Goal: Information Seeking & Learning: Learn about a topic

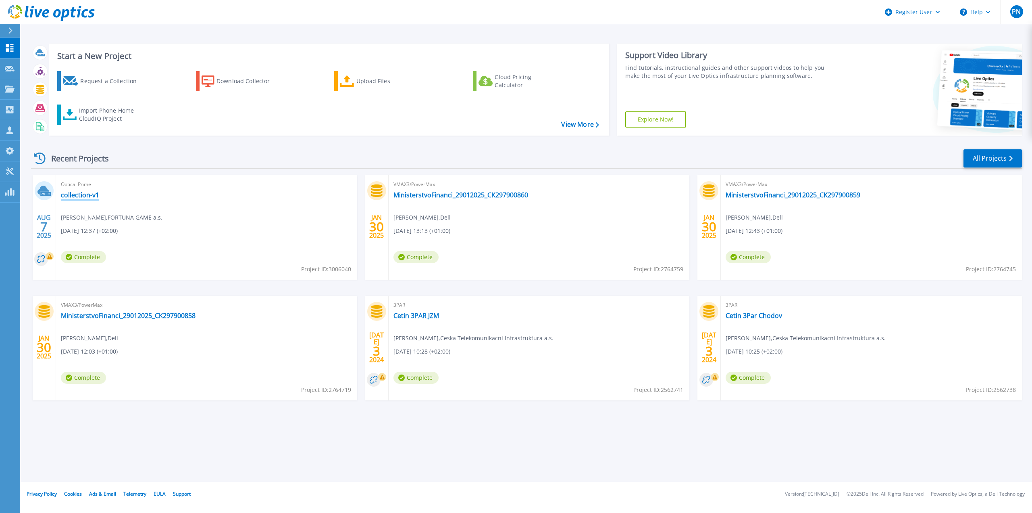
click at [77, 197] on link "collection-v1" at bounding box center [80, 195] width 38 height 8
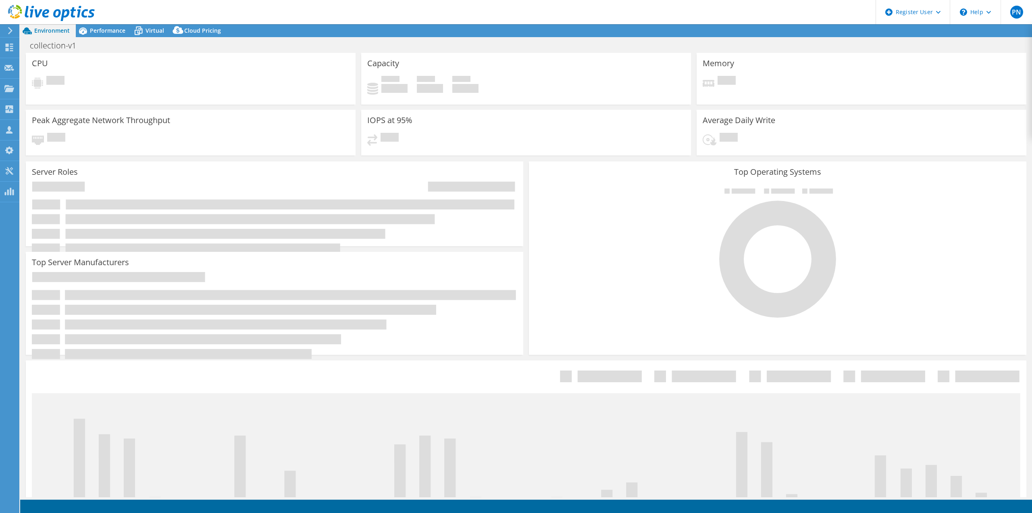
select select "USD"
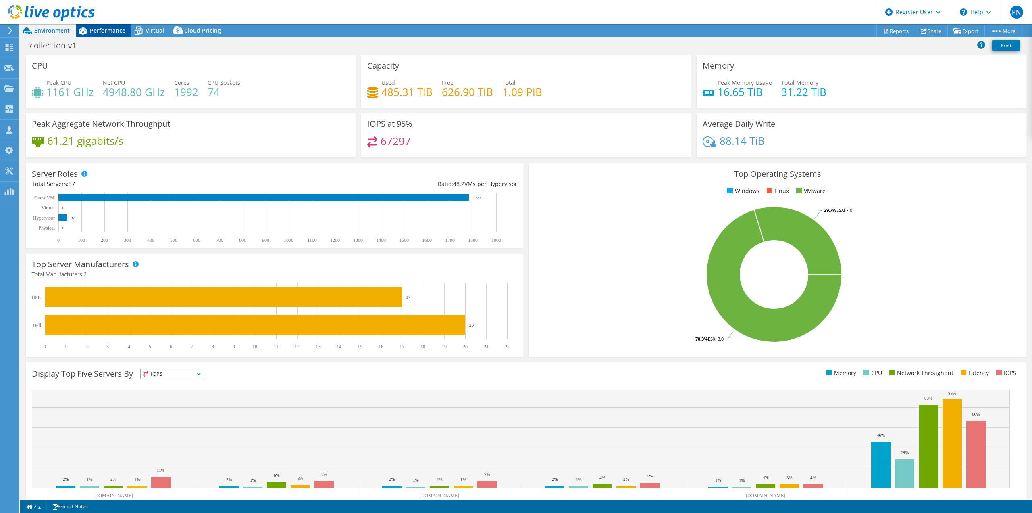
click at [98, 29] on span "Performance" at bounding box center [107, 31] width 35 height 8
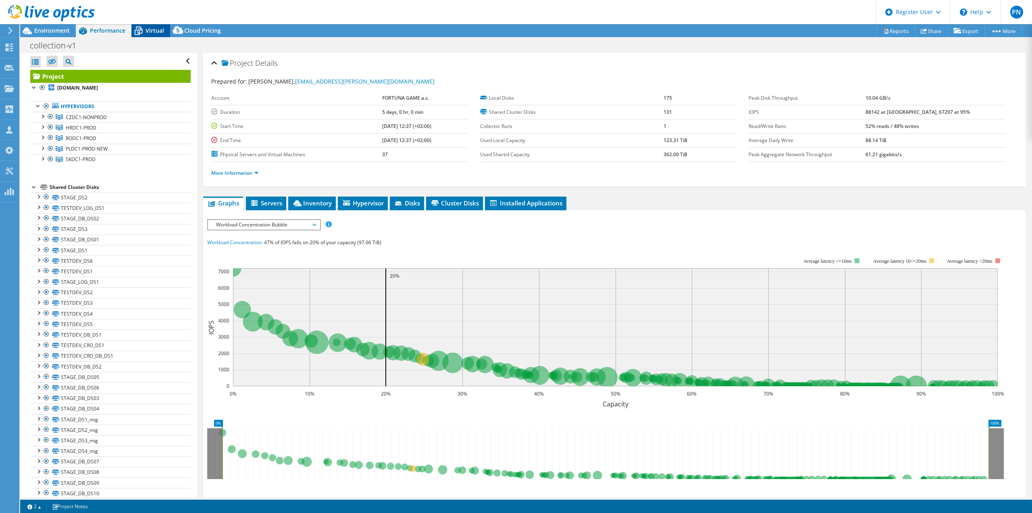
click at [153, 27] on span "Virtual" at bounding box center [155, 31] width 19 height 8
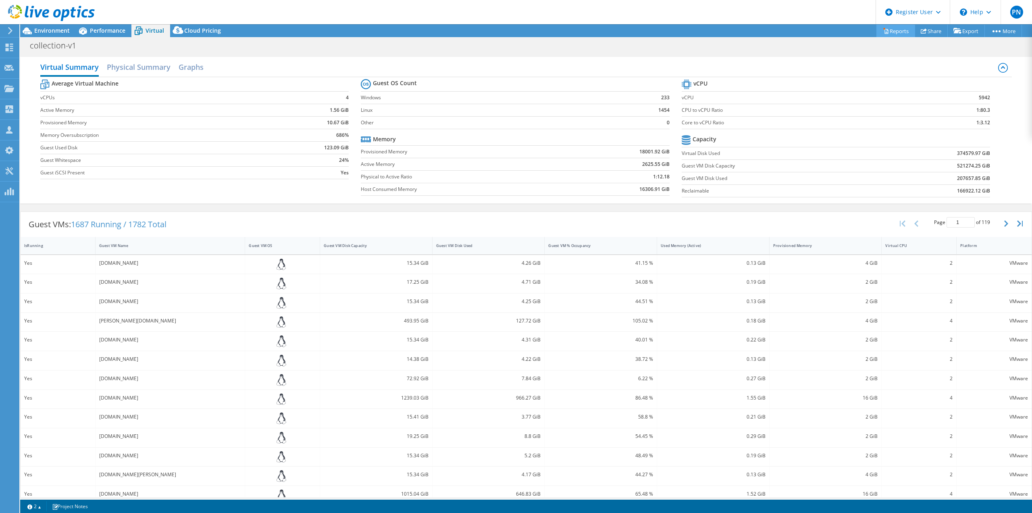
click at [899, 30] on link "Reports" at bounding box center [896, 31] width 39 height 13
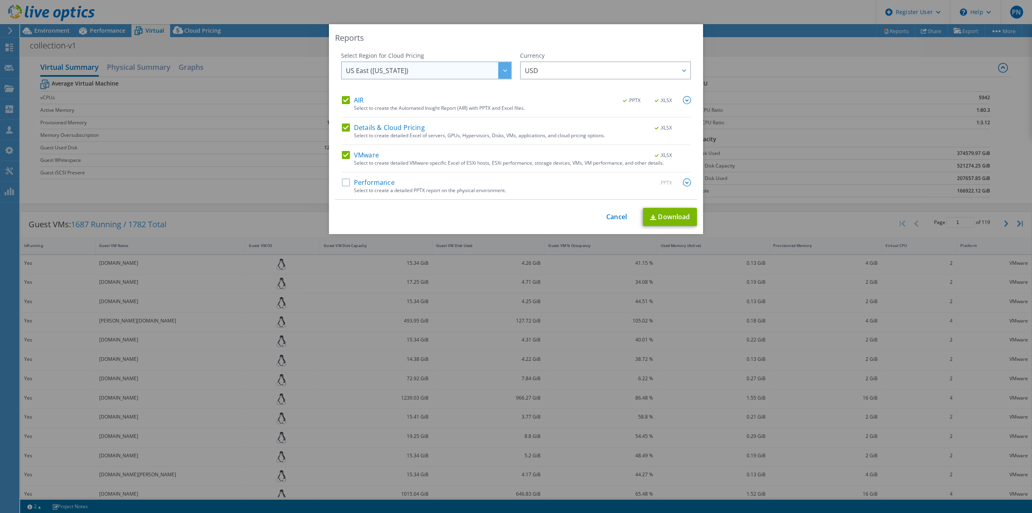
click at [383, 70] on span "US East ([US_STATE])" at bounding box center [377, 72] width 63 height 13
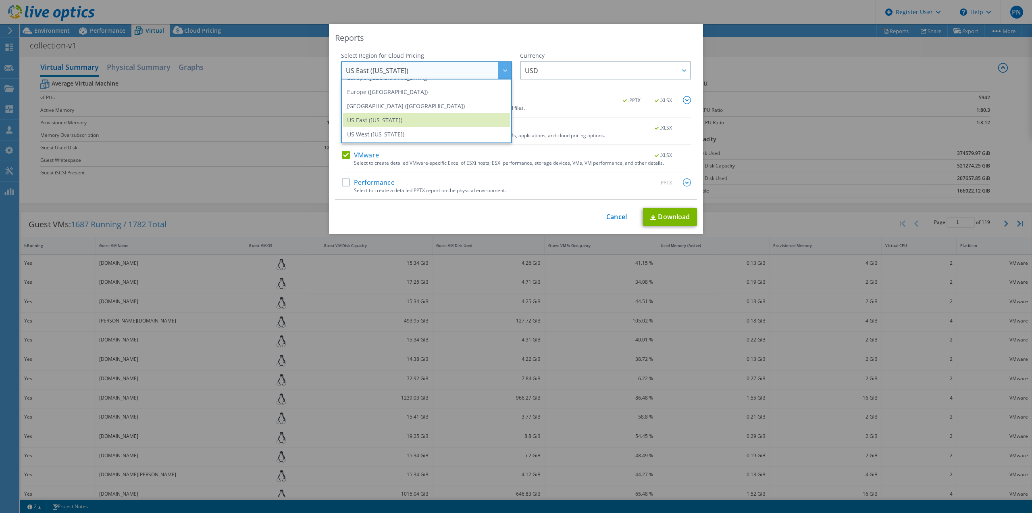
scroll to position [88, 0]
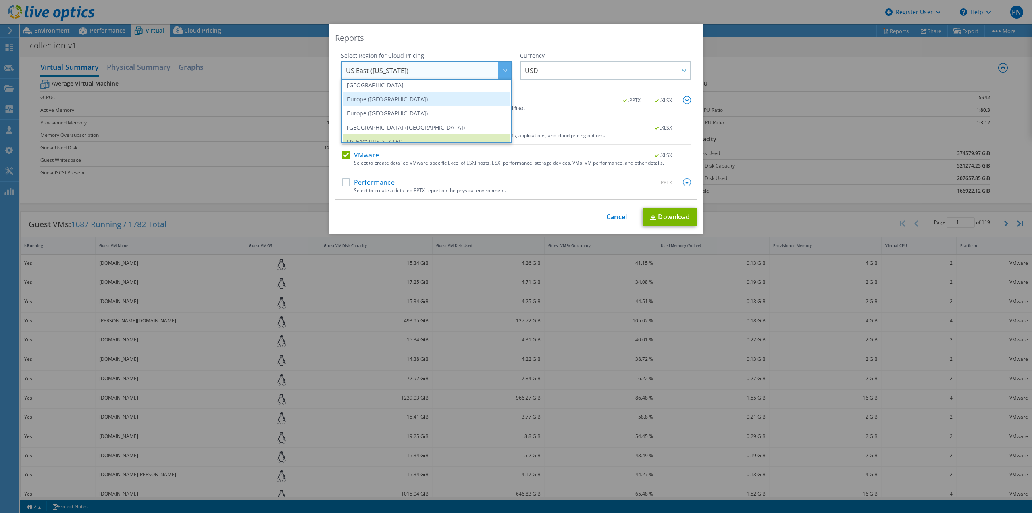
click at [360, 101] on li "Europe ([GEOGRAPHIC_DATA])" at bounding box center [426, 99] width 167 height 14
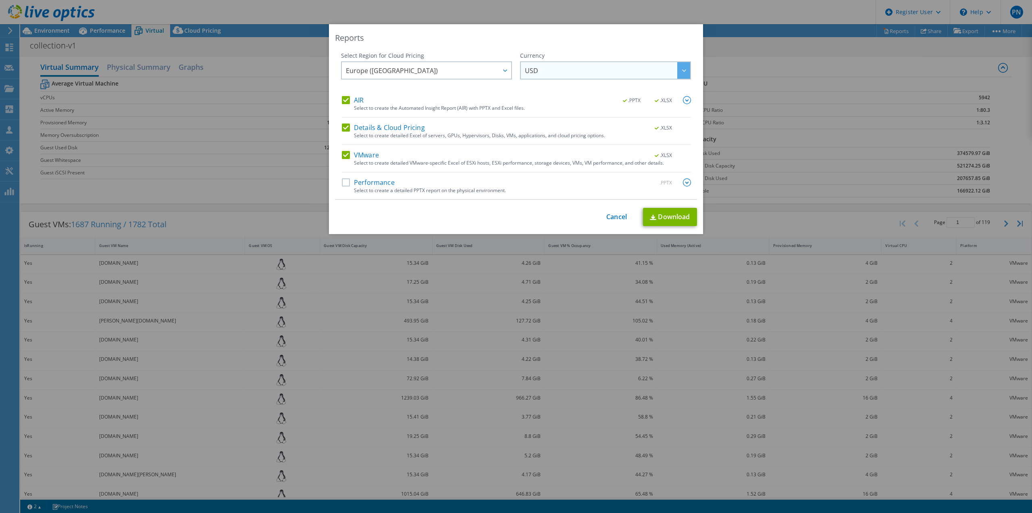
click at [542, 70] on span "USD" at bounding box center [607, 70] width 165 height 17
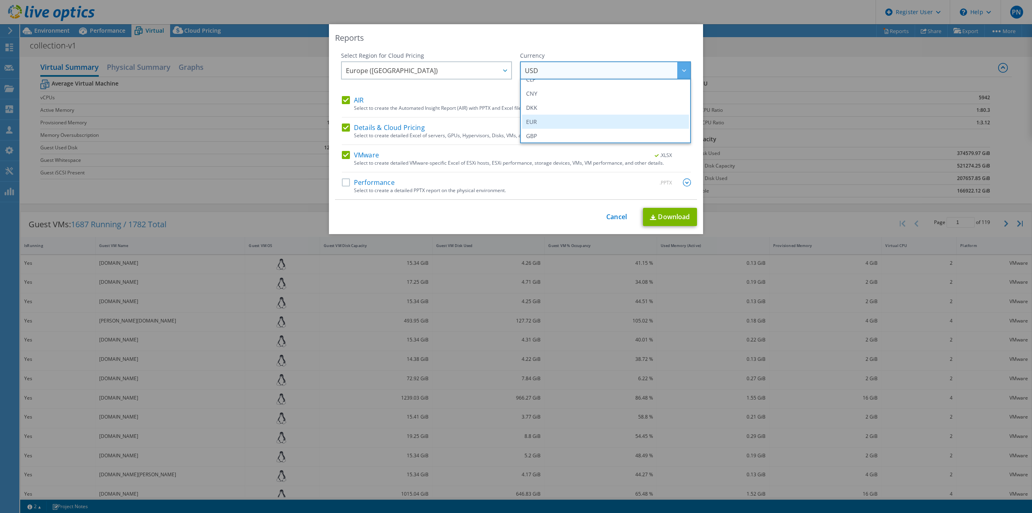
scroll to position [85, 0]
click at [553, 115] on li "EUR" at bounding box center [605, 116] width 167 height 14
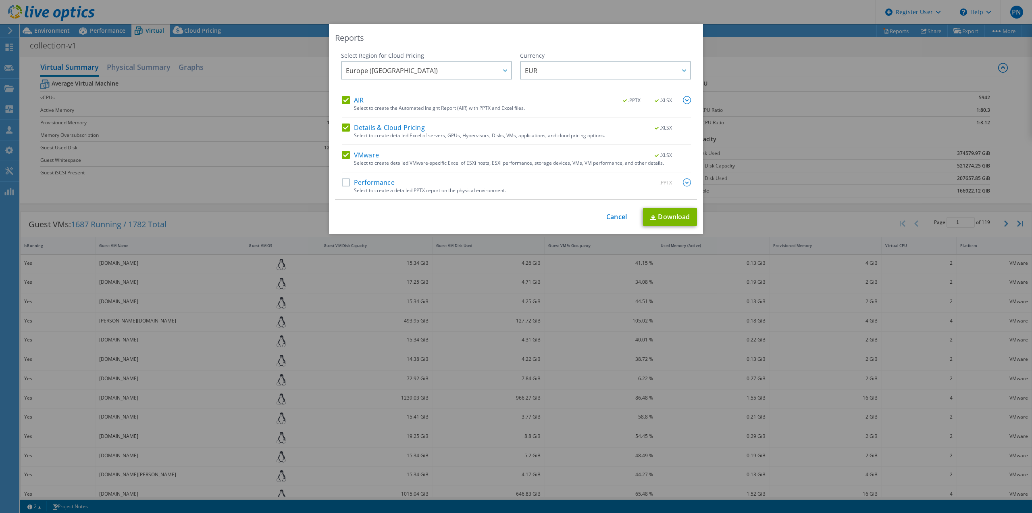
click at [683, 100] on img at bounding box center [687, 100] width 8 height 8
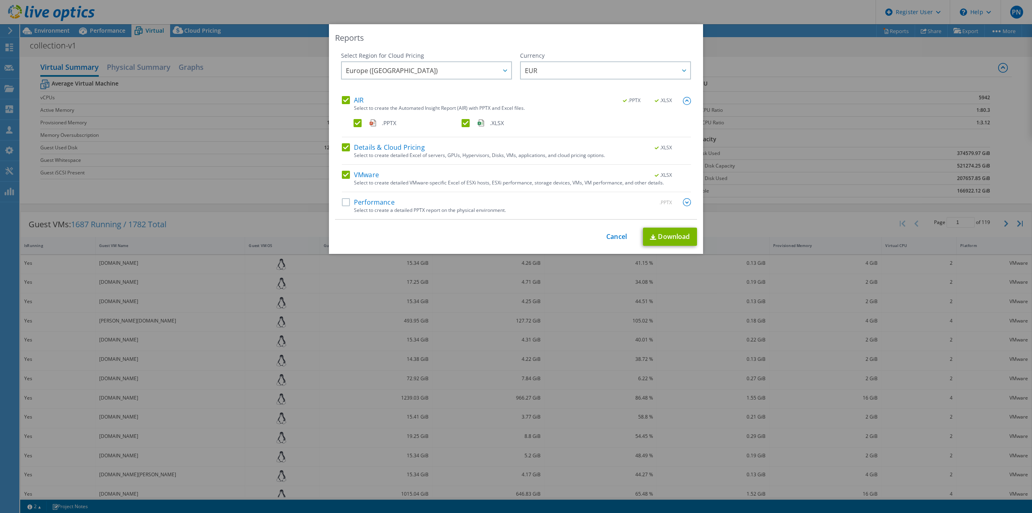
click at [683, 98] on img at bounding box center [687, 101] width 8 height 8
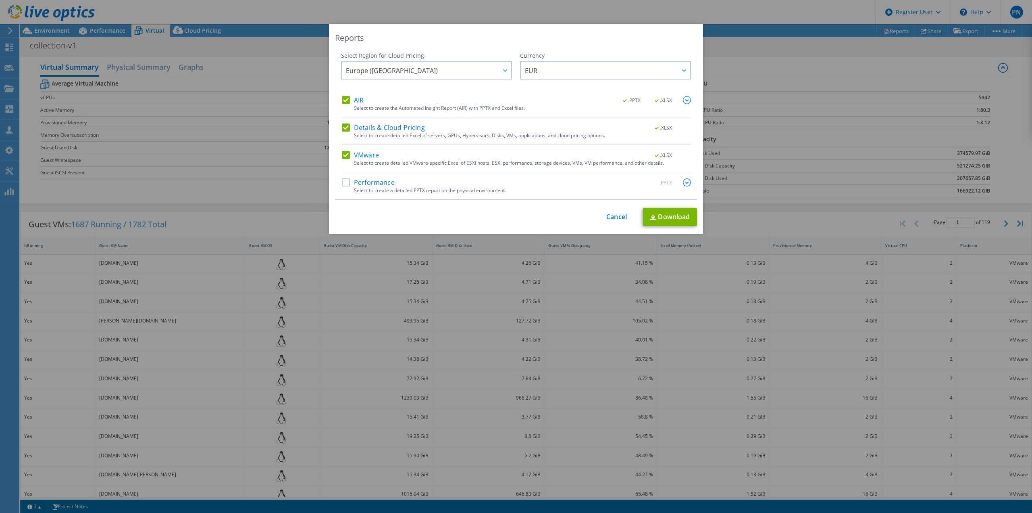
click at [684, 182] on img at bounding box center [687, 182] width 8 height 8
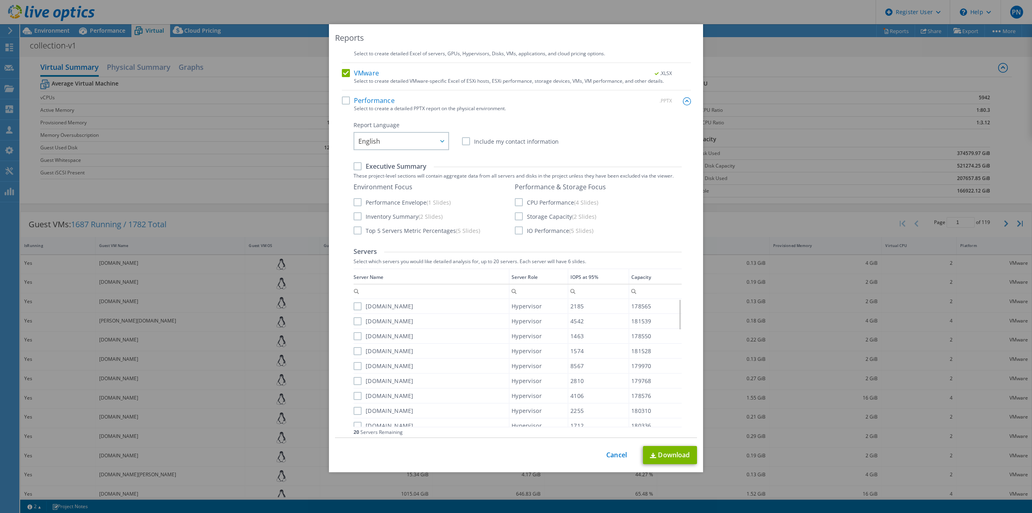
scroll to position [0, 0]
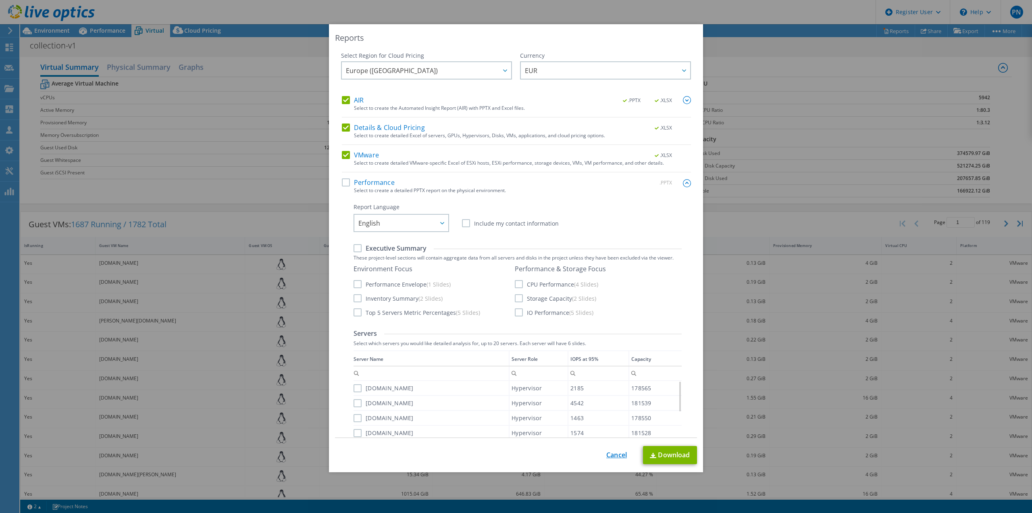
click at [607, 456] on link "Cancel" at bounding box center [617, 455] width 21 height 8
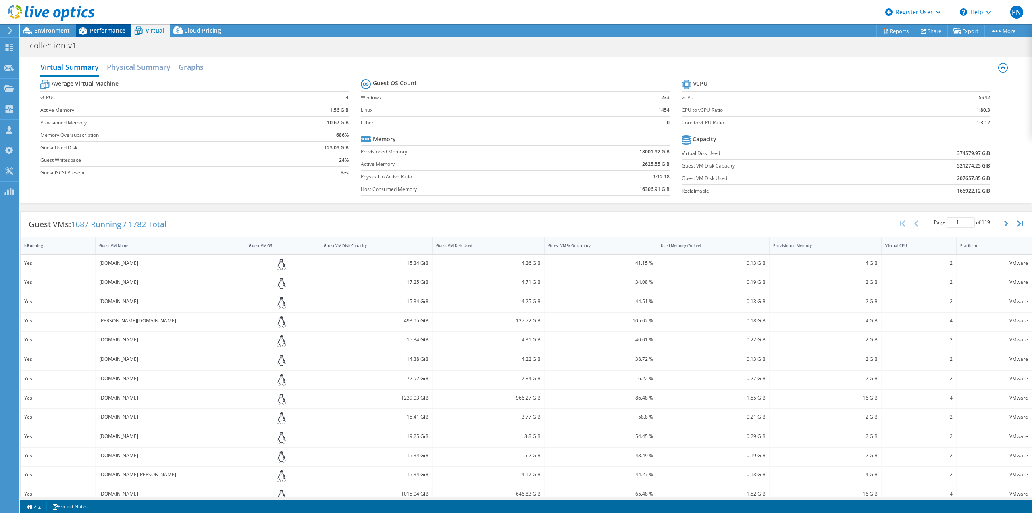
click at [111, 31] on span "Performance" at bounding box center [107, 31] width 35 height 8
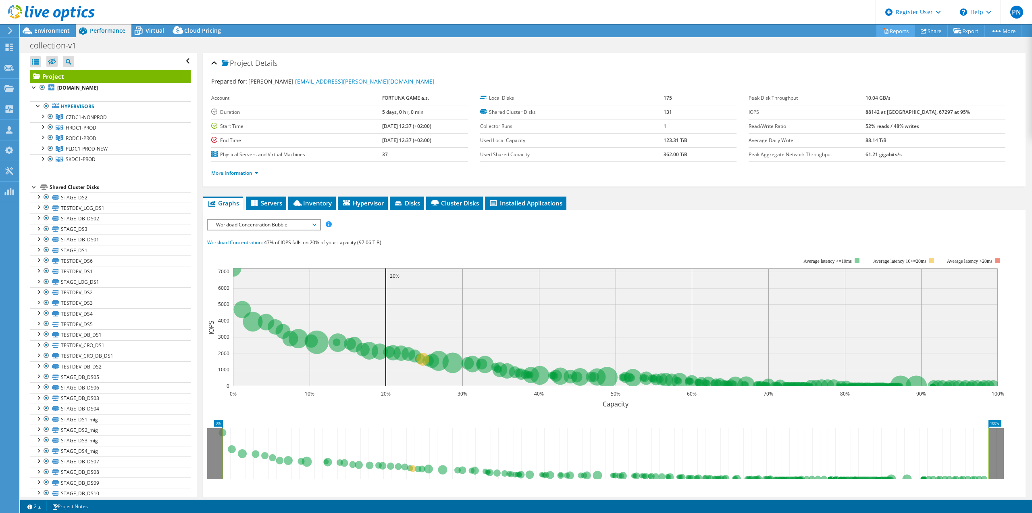
click at [885, 31] on link "Reports" at bounding box center [896, 31] width 39 height 13
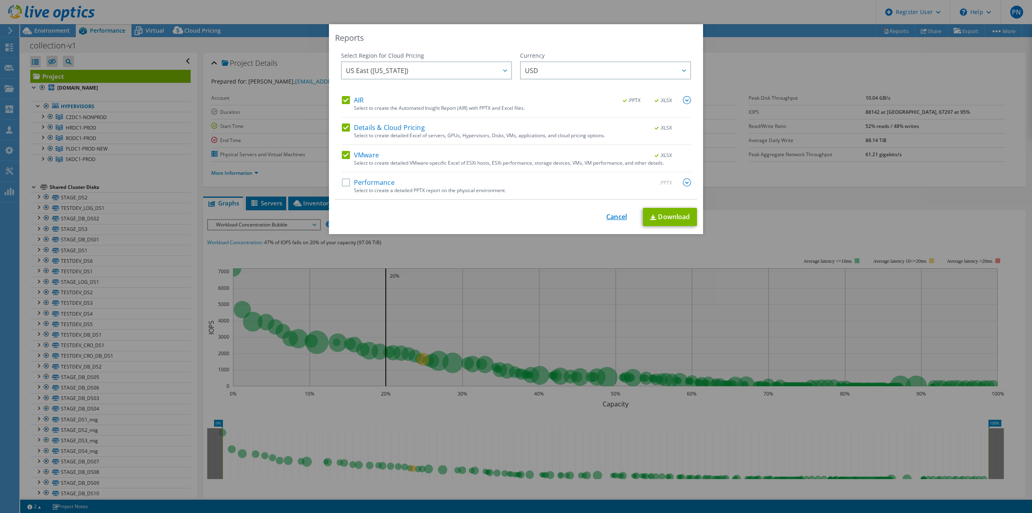
click at [613, 216] on link "Cancel" at bounding box center [617, 217] width 21 height 8
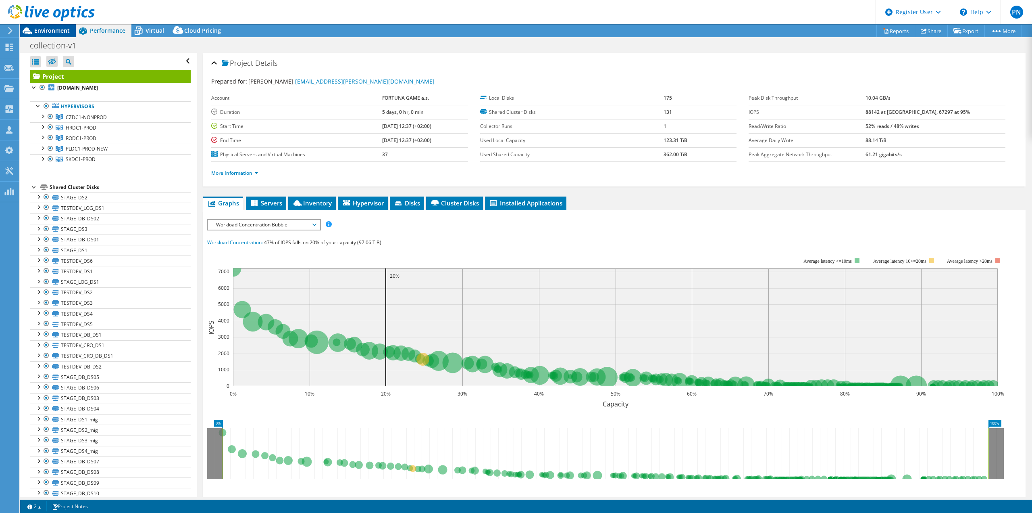
click at [47, 32] on span "Environment" at bounding box center [51, 31] width 35 height 8
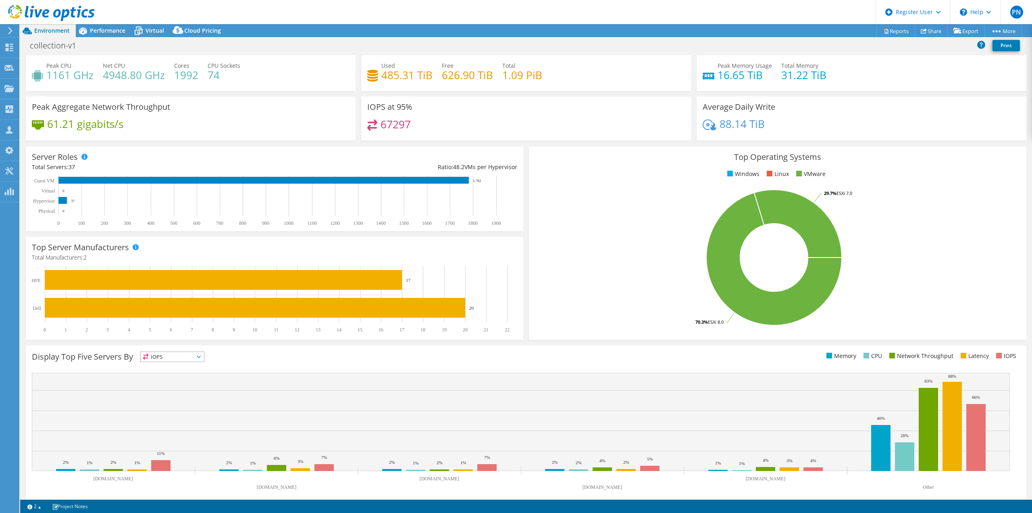
scroll to position [26, 0]
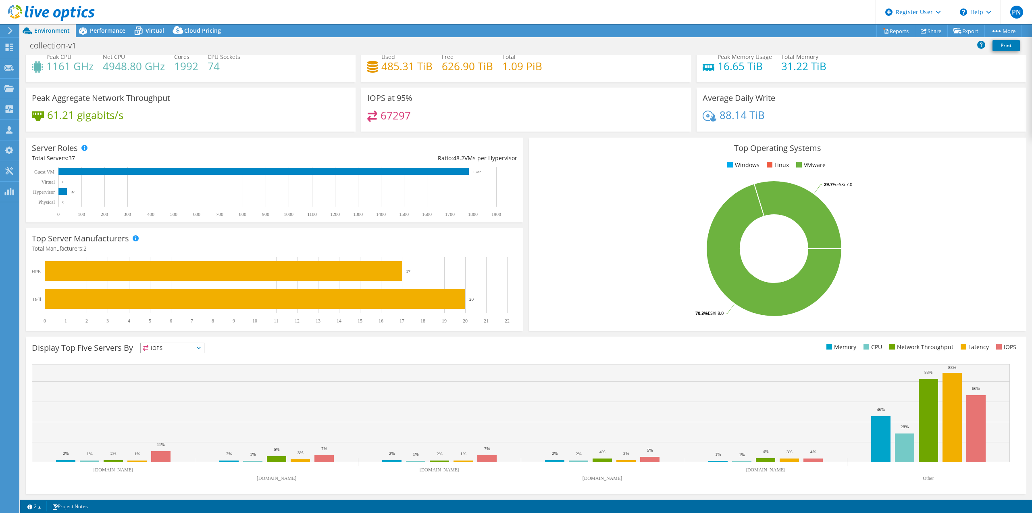
click at [137, 423] on rect at bounding box center [521, 413] width 978 height 98
click at [113, 26] on div "Performance" at bounding box center [104, 30] width 56 height 13
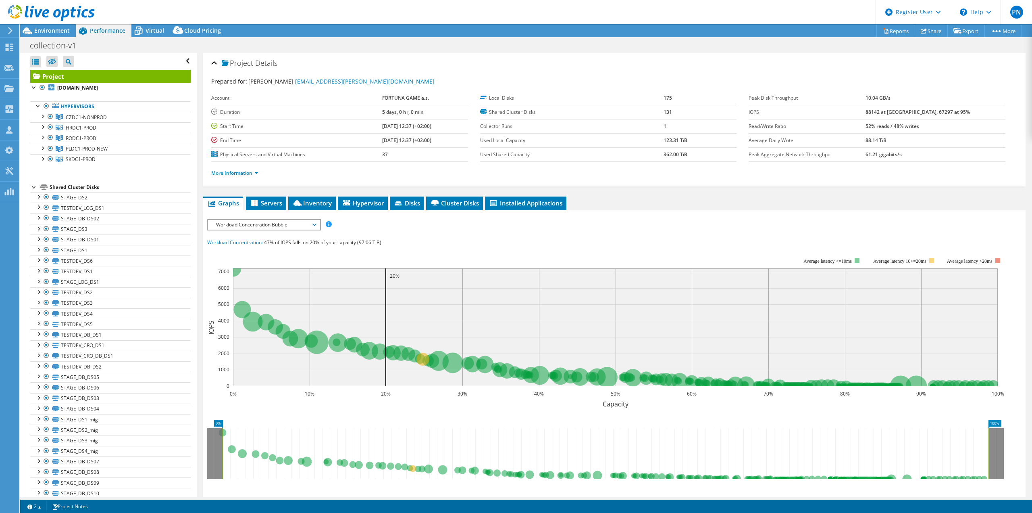
scroll to position [0, 0]
click at [36, 188] on div at bounding box center [34, 186] width 8 height 8
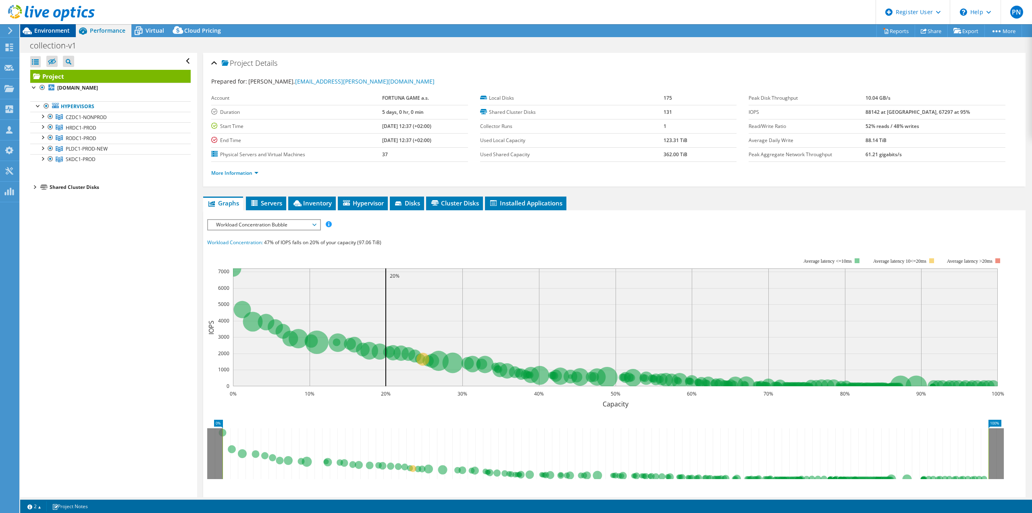
click at [58, 30] on span "Environment" at bounding box center [51, 31] width 35 height 8
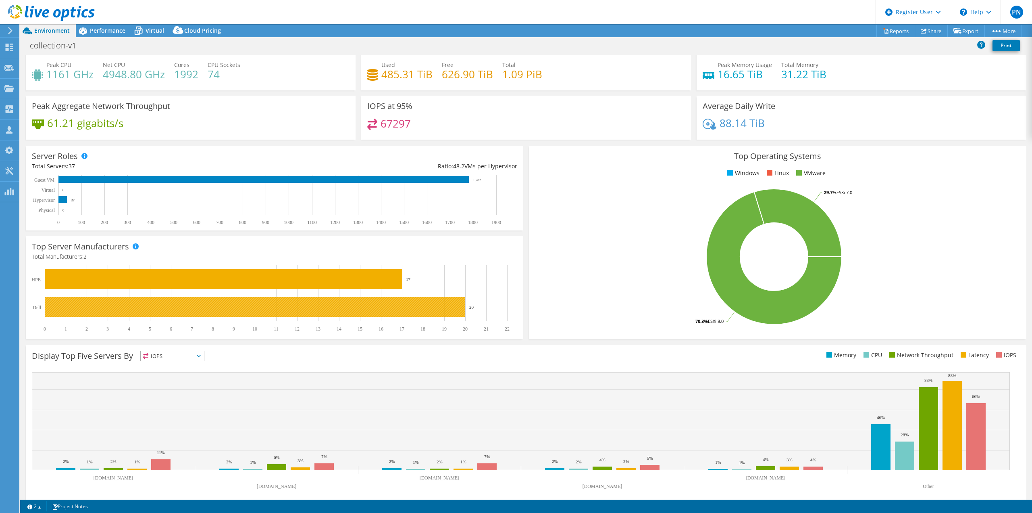
scroll to position [26, 0]
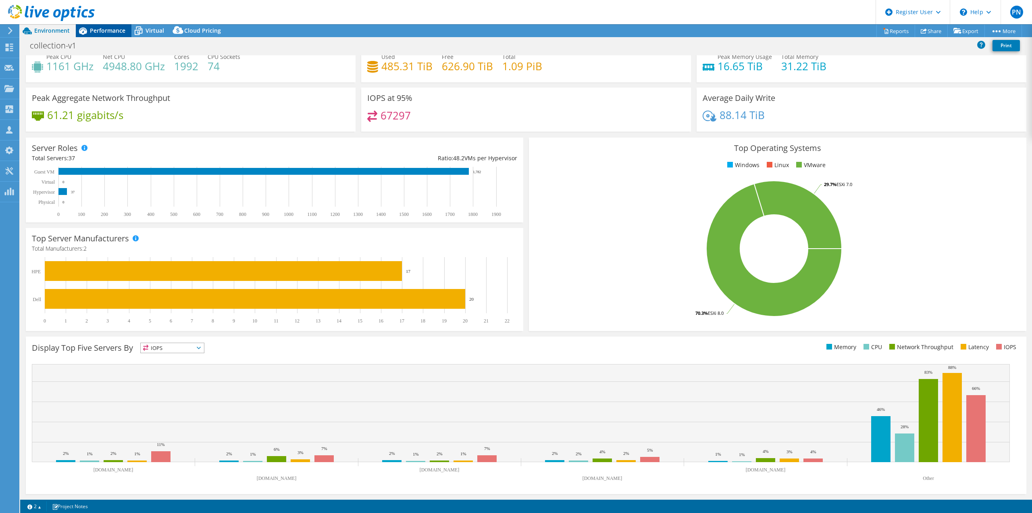
click at [101, 31] on span "Performance" at bounding box center [107, 31] width 35 height 8
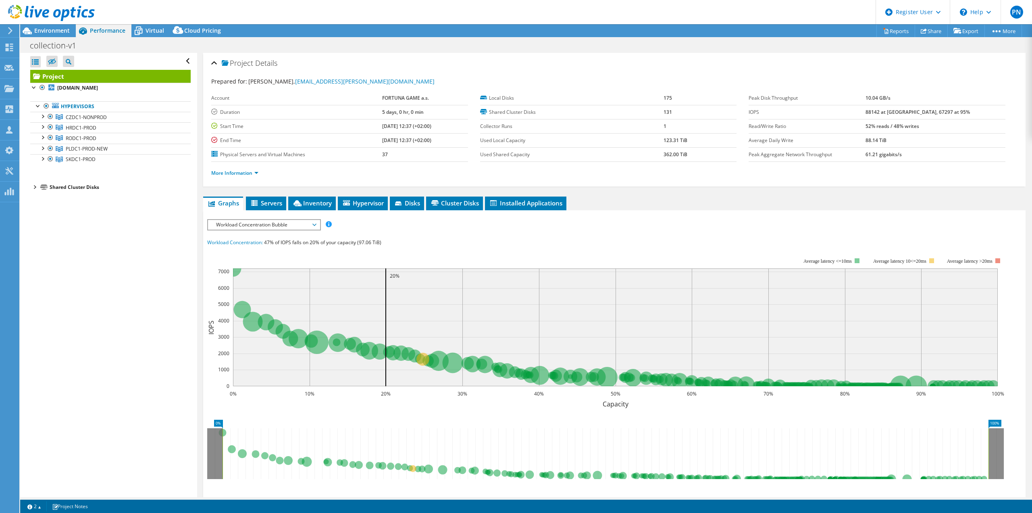
scroll to position [0, 0]
click at [60, 30] on span "Environment" at bounding box center [51, 31] width 35 height 8
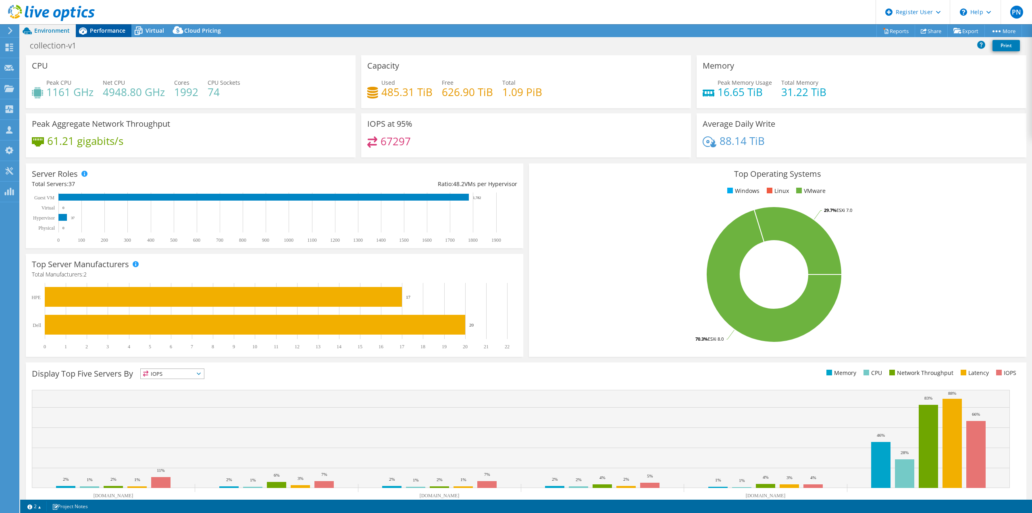
click at [91, 33] on span "Performance" at bounding box center [107, 31] width 35 height 8
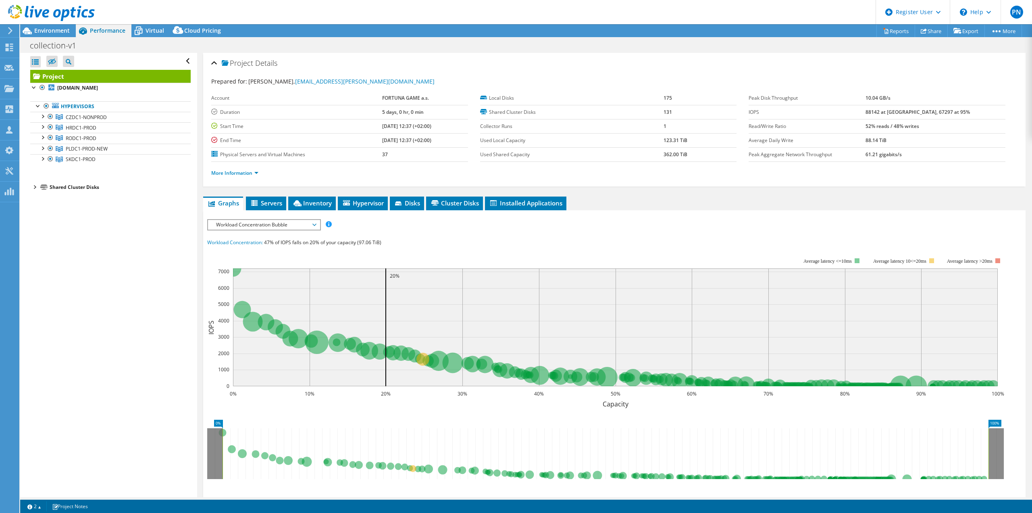
click at [262, 222] on span "Workload Concentration Bubble" at bounding box center [264, 225] width 104 height 10
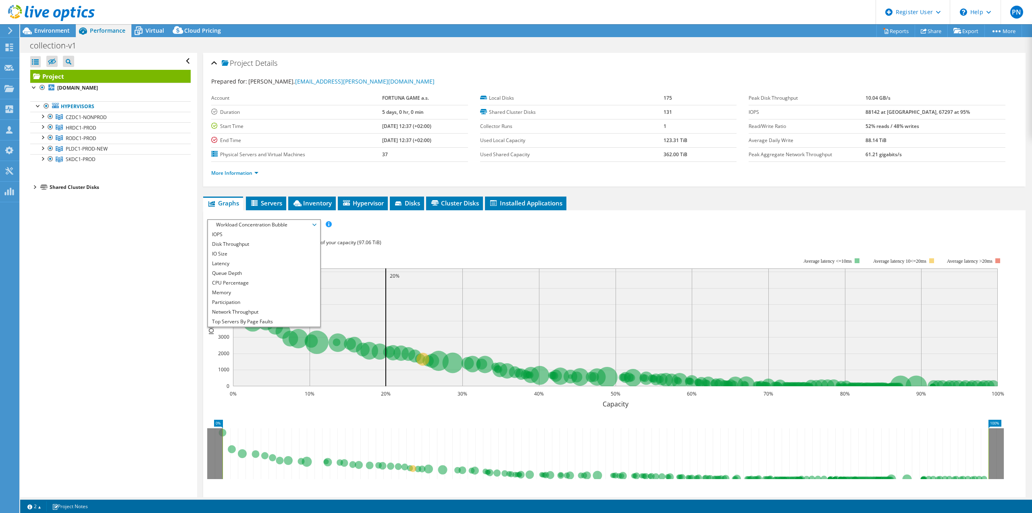
click at [492, 256] on rect at bounding box center [605, 327] width 797 height 161
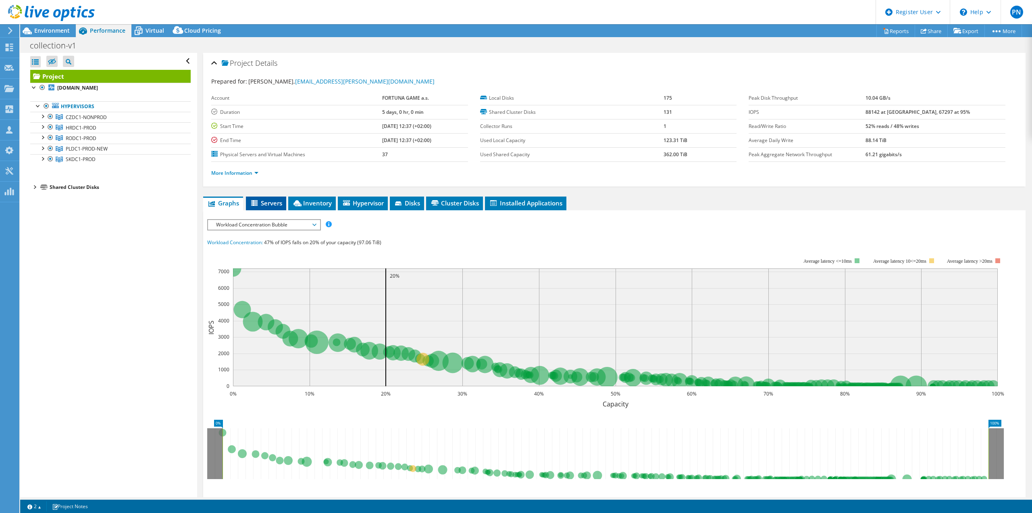
click at [273, 207] on li "Servers" at bounding box center [266, 203] width 40 height 14
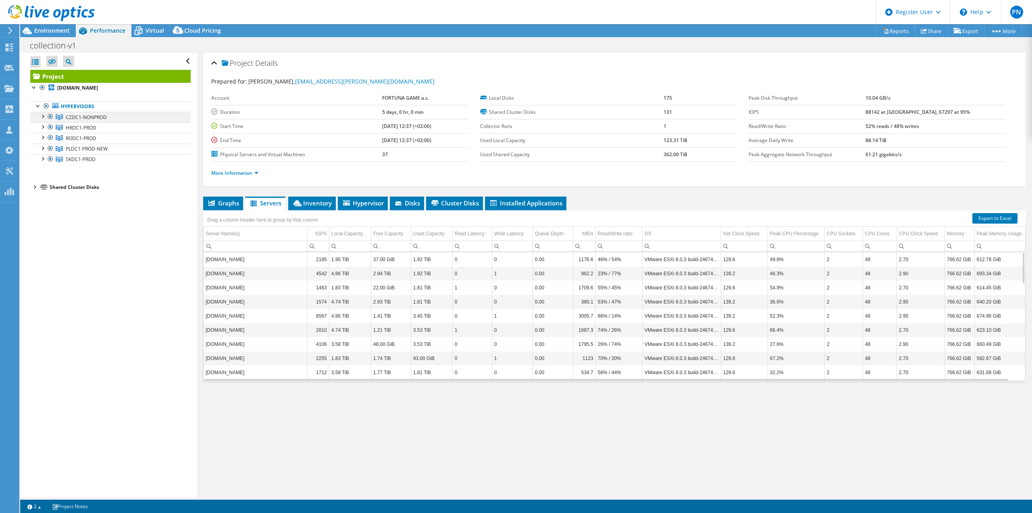
click at [42, 116] on div at bounding box center [42, 116] width 8 height 8
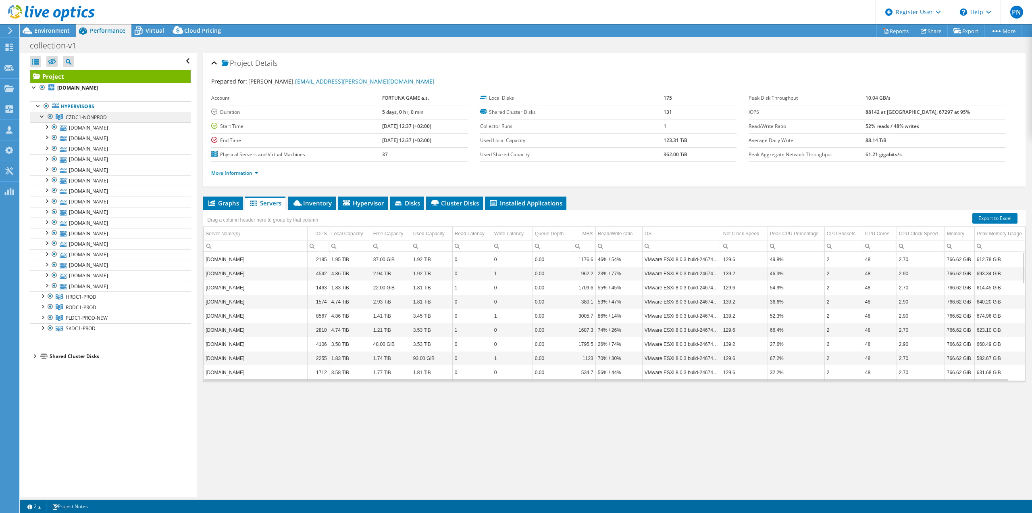
click at [76, 117] on span "CZDC1-NONPROD" at bounding box center [86, 117] width 41 height 7
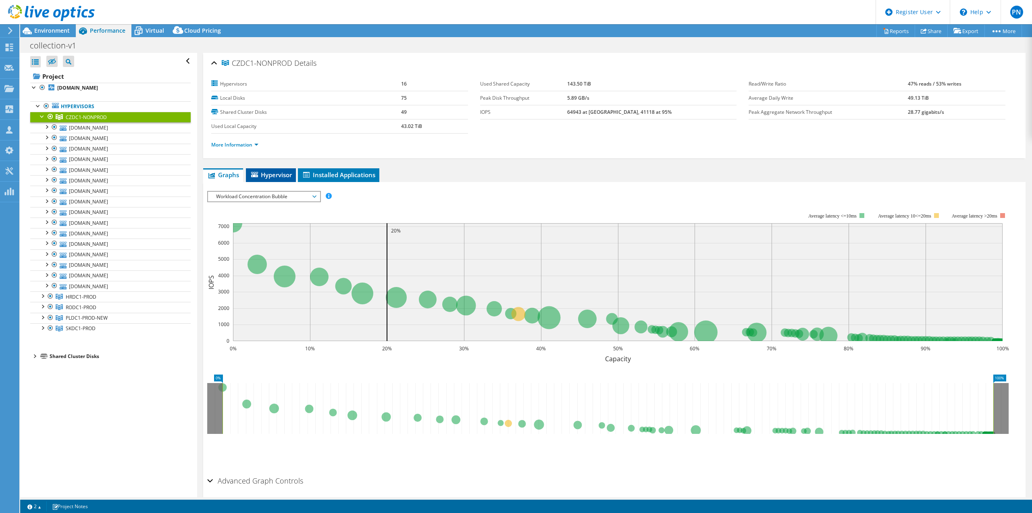
click at [275, 171] on span "Hypervisor" at bounding box center [271, 175] width 42 height 8
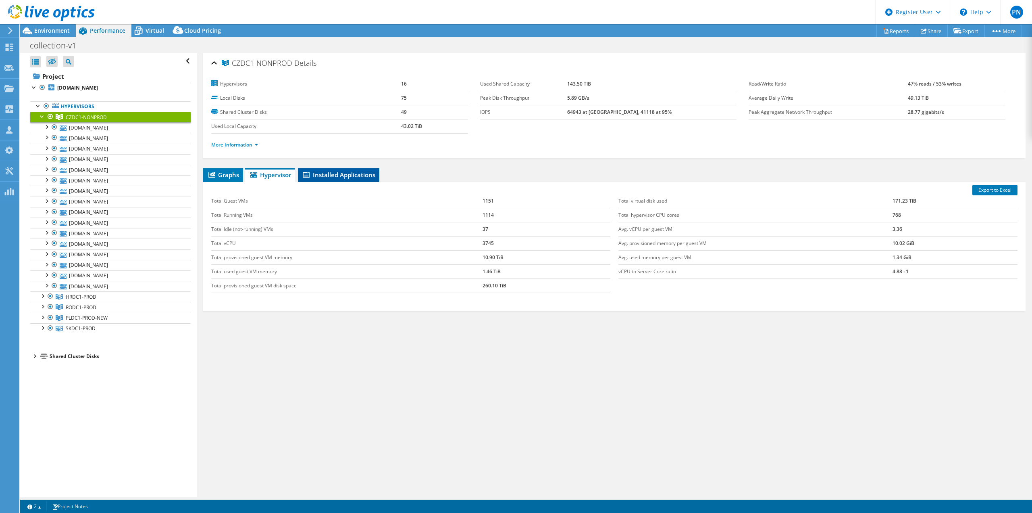
click at [350, 174] on span "Installed Applications" at bounding box center [338, 175] width 73 height 8
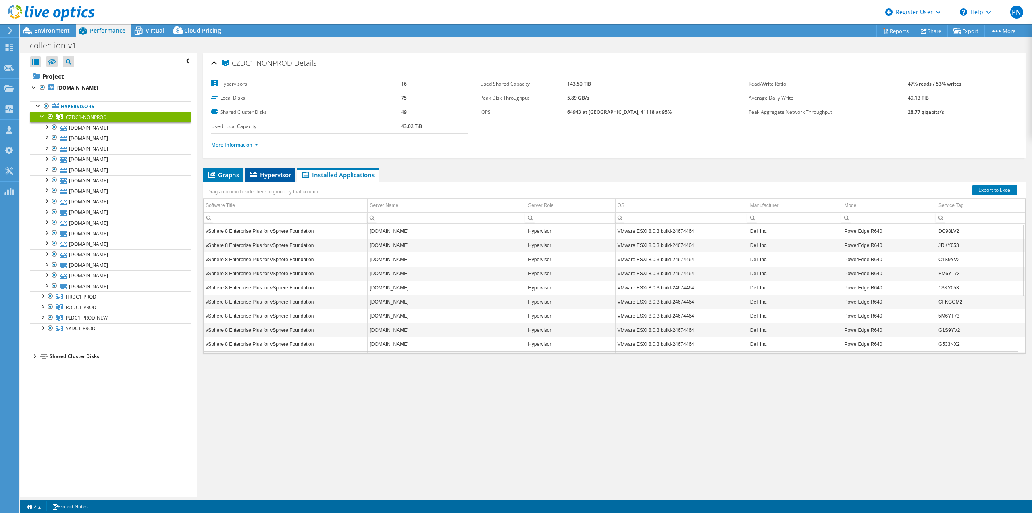
click at [253, 170] on li "Hypervisor" at bounding box center [270, 175] width 50 height 14
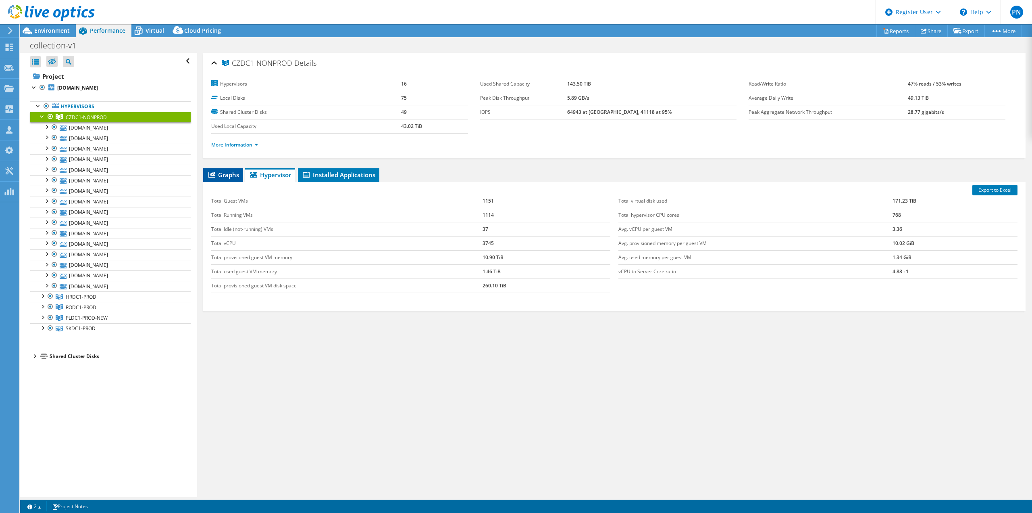
click at [229, 177] on span "Graphs" at bounding box center [223, 175] width 32 height 8
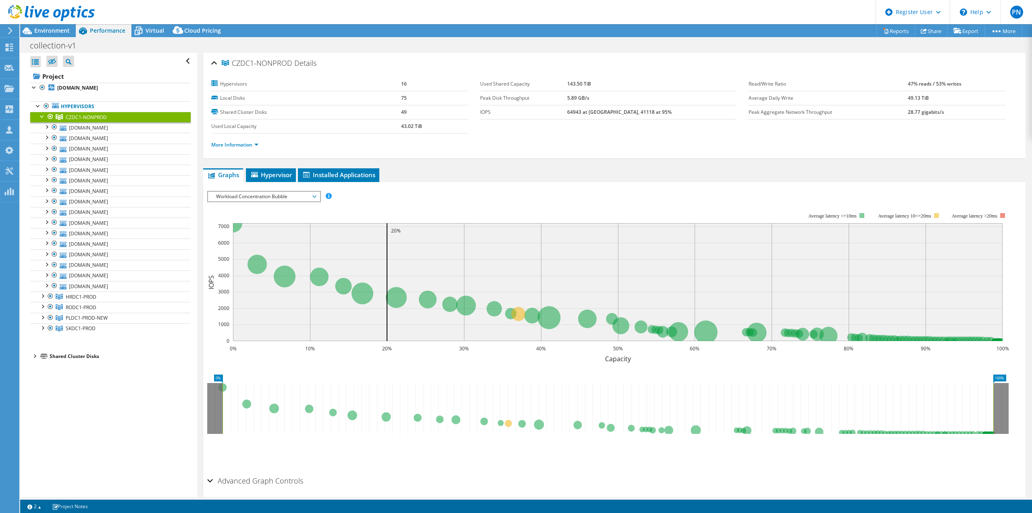
click at [229, 197] on span "Workload Concentration Bubble" at bounding box center [264, 197] width 104 height 10
click at [236, 253] on li "CPU Percentage" at bounding box center [264, 255] width 112 height 10
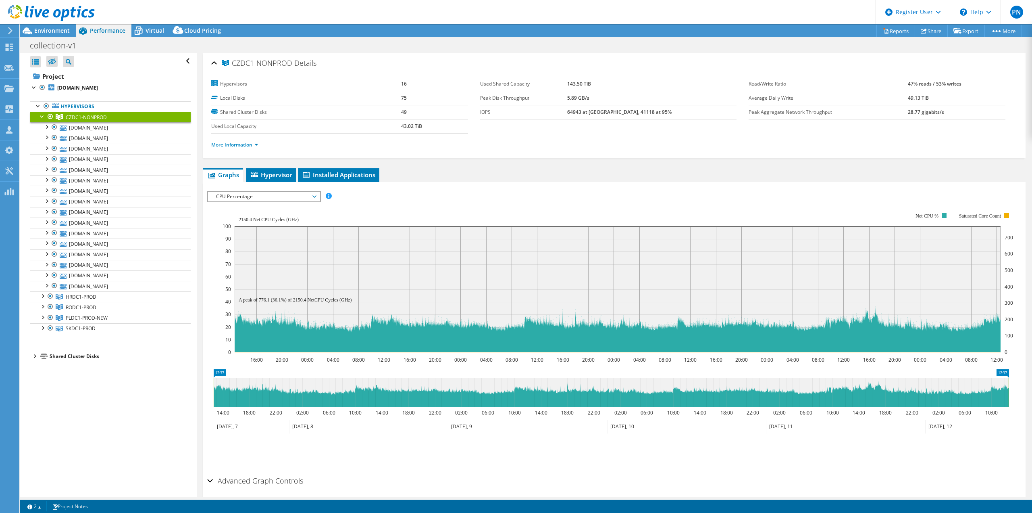
click at [249, 197] on span "CPU Percentage" at bounding box center [264, 197] width 104 height 10
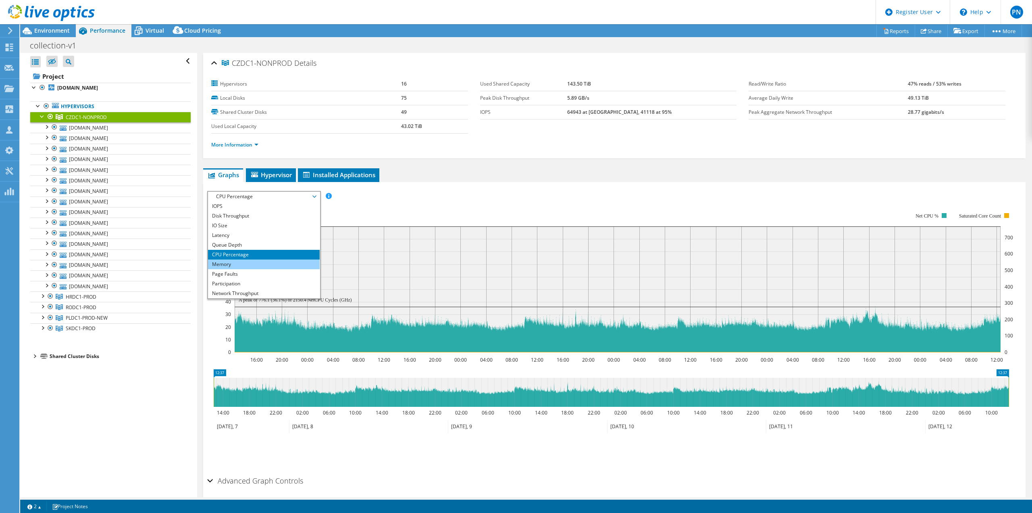
click at [238, 262] on li "Memory" at bounding box center [264, 264] width 112 height 10
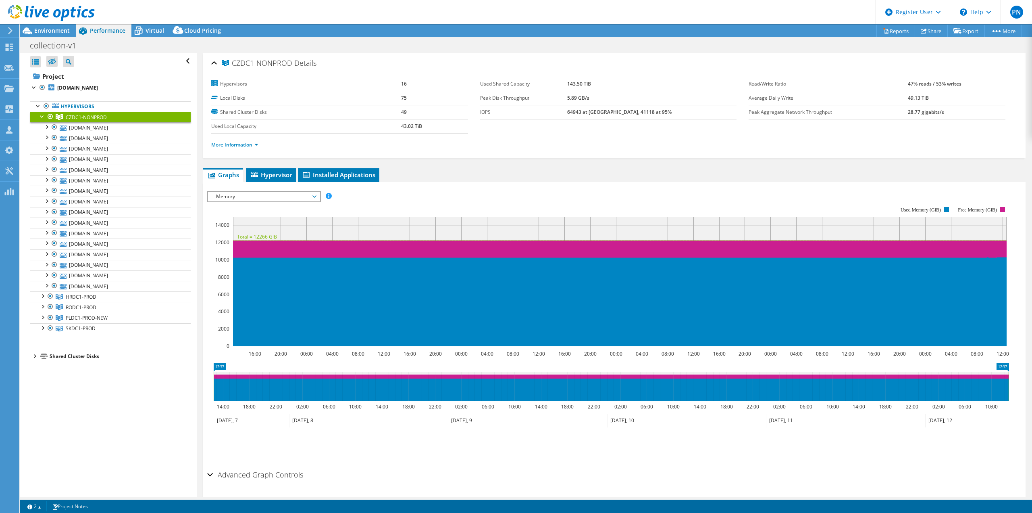
click at [243, 198] on span "Memory" at bounding box center [264, 197] width 104 height 10
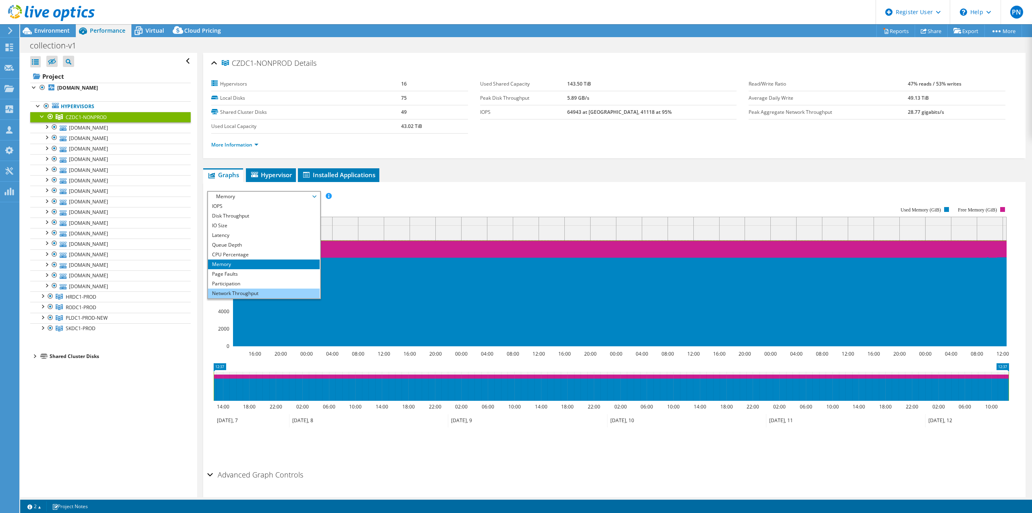
click at [223, 292] on li "Network Throughput" at bounding box center [264, 293] width 112 height 10
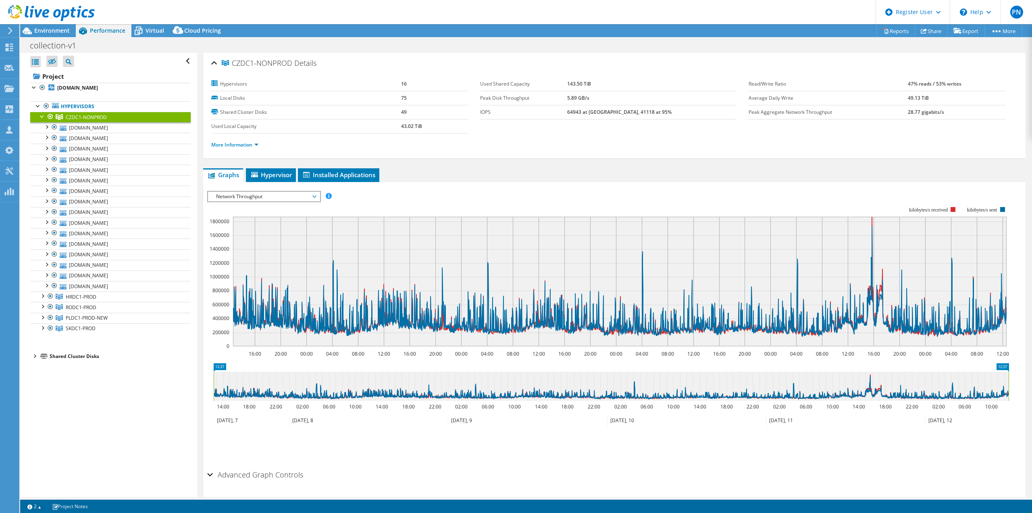
click at [235, 195] on span "Network Throughput" at bounding box center [264, 197] width 104 height 10
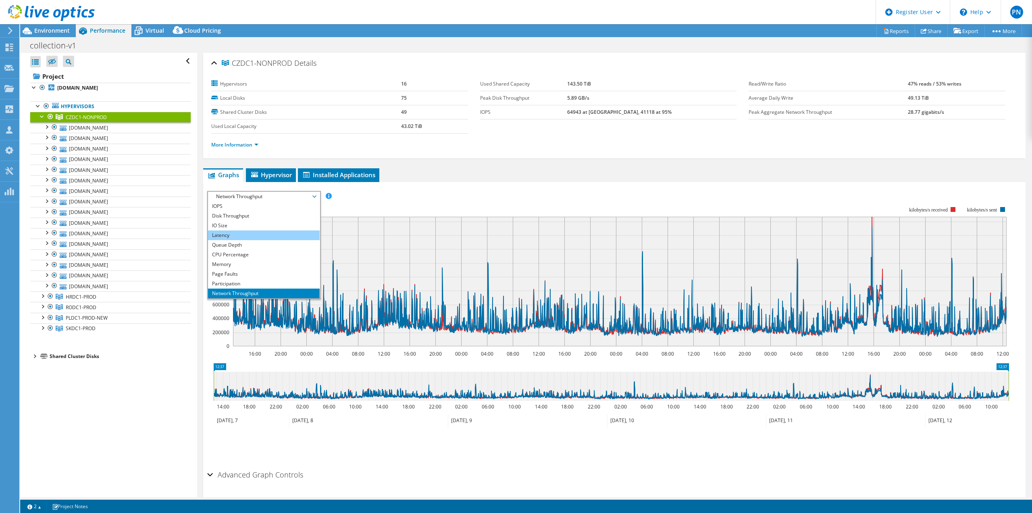
click at [229, 237] on li "Latency" at bounding box center [264, 235] width 112 height 10
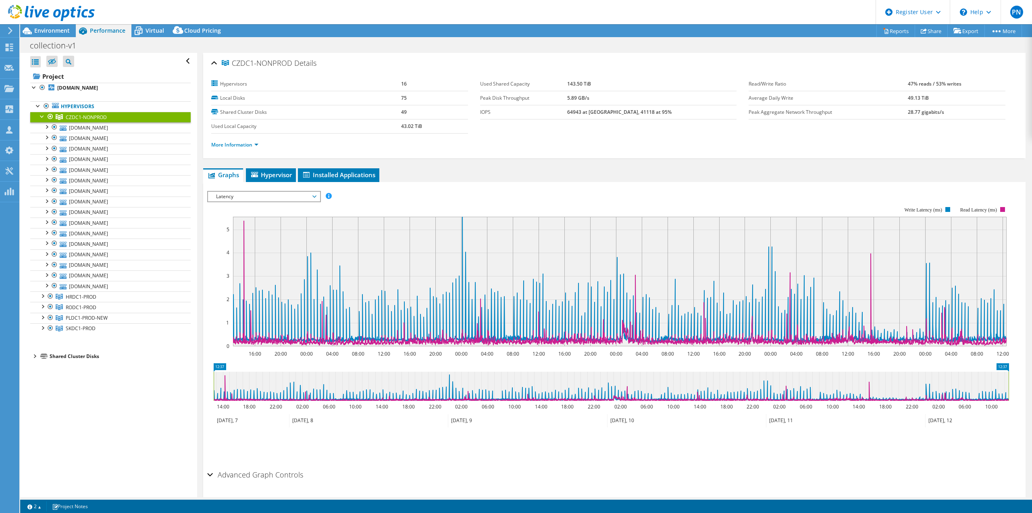
click at [250, 198] on span "Latency" at bounding box center [264, 197] width 104 height 10
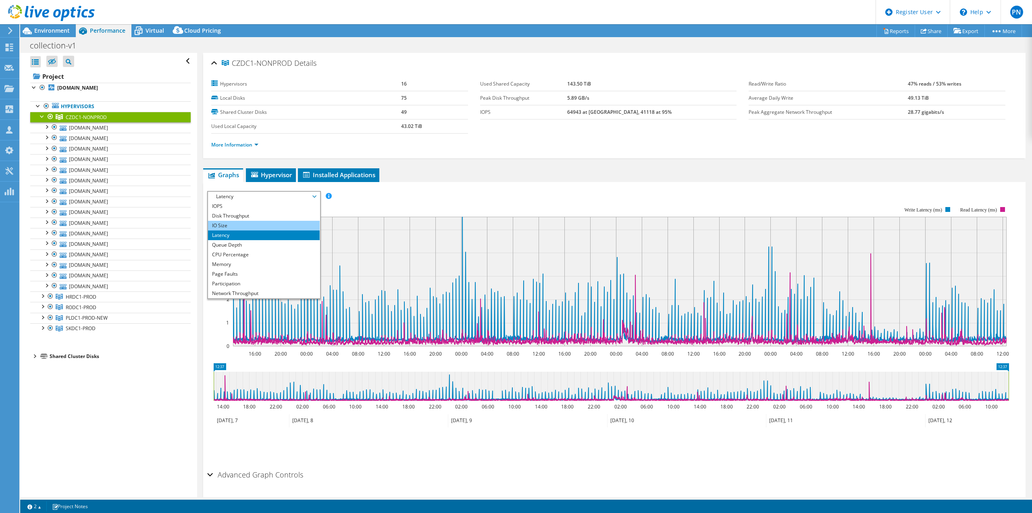
click at [239, 227] on li "IO Size" at bounding box center [264, 226] width 112 height 10
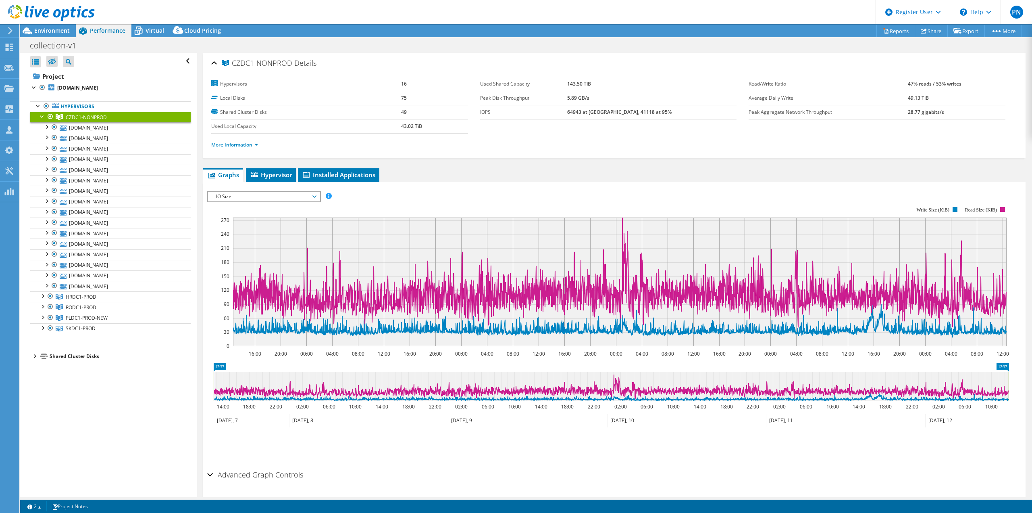
click at [294, 196] on span "IO Size" at bounding box center [264, 197] width 104 height 10
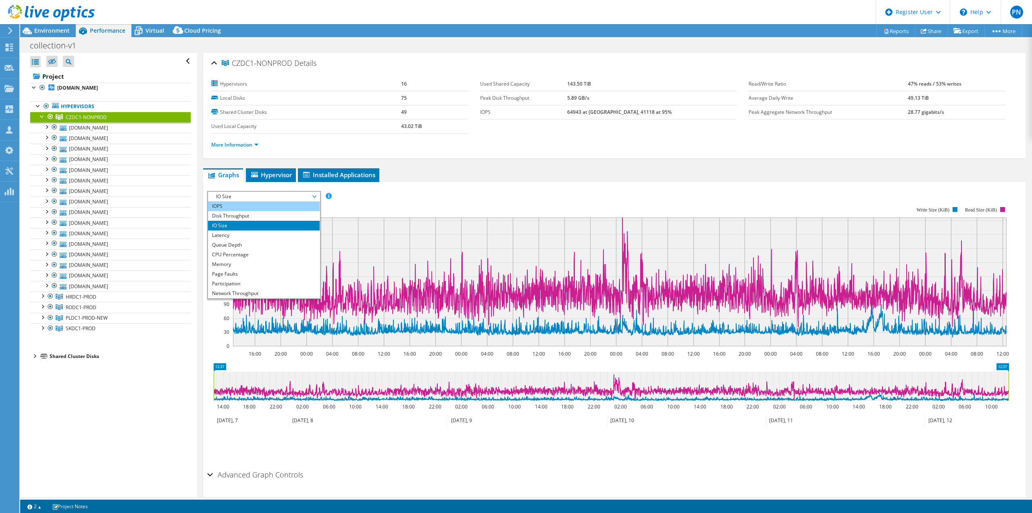
click at [283, 209] on li "IOPS" at bounding box center [264, 206] width 112 height 10
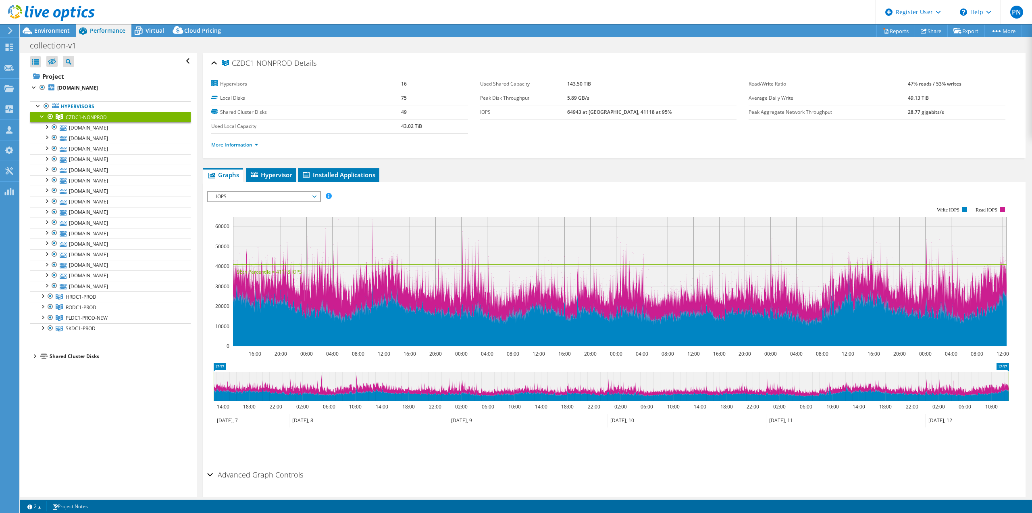
click at [280, 193] on span "IOPS" at bounding box center [264, 197] width 104 height 10
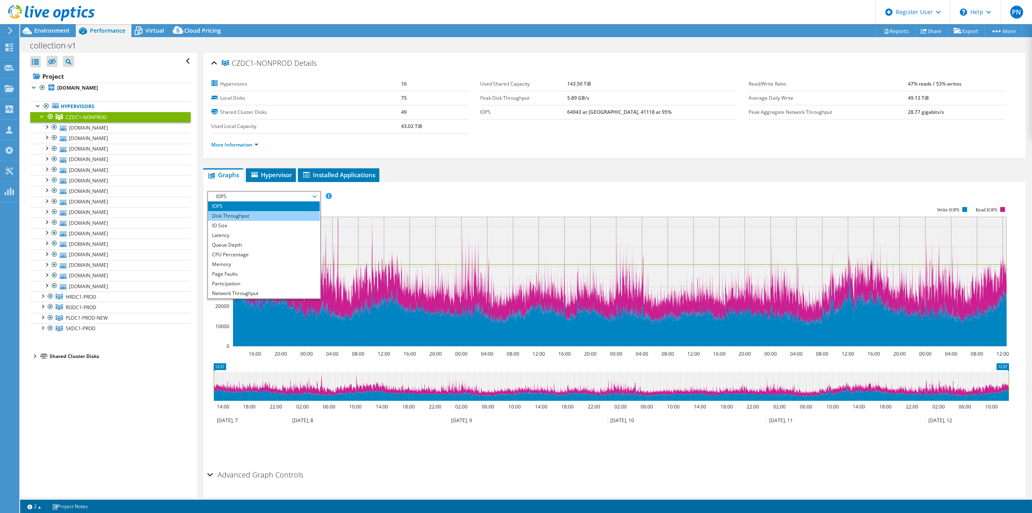
click at [257, 216] on li "Disk Throughput" at bounding box center [264, 216] width 112 height 10
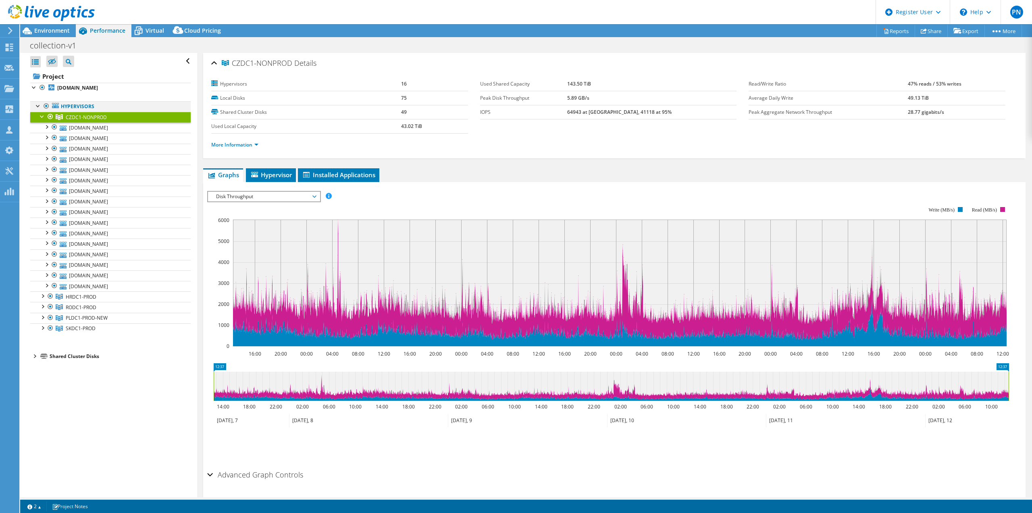
click at [41, 106] on div at bounding box center [38, 105] width 8 height 8
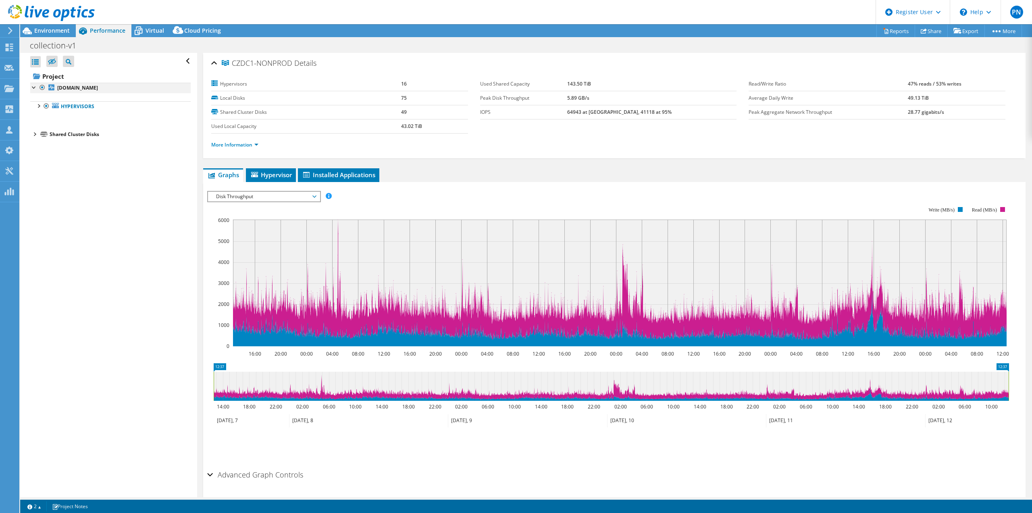
click at [31, 90] on div at bounding box center [34, 87] width 8 height 8
click at [38, 108] on div at bounding box center [38, 105] width 8 height 8
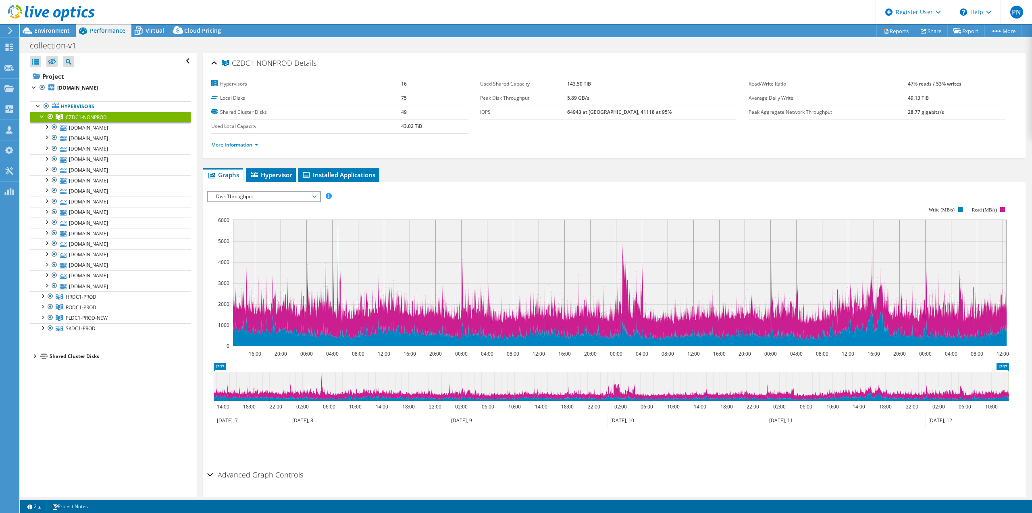
click at [39, 116] on div at bounding box center [42, 116] width 8 height 8
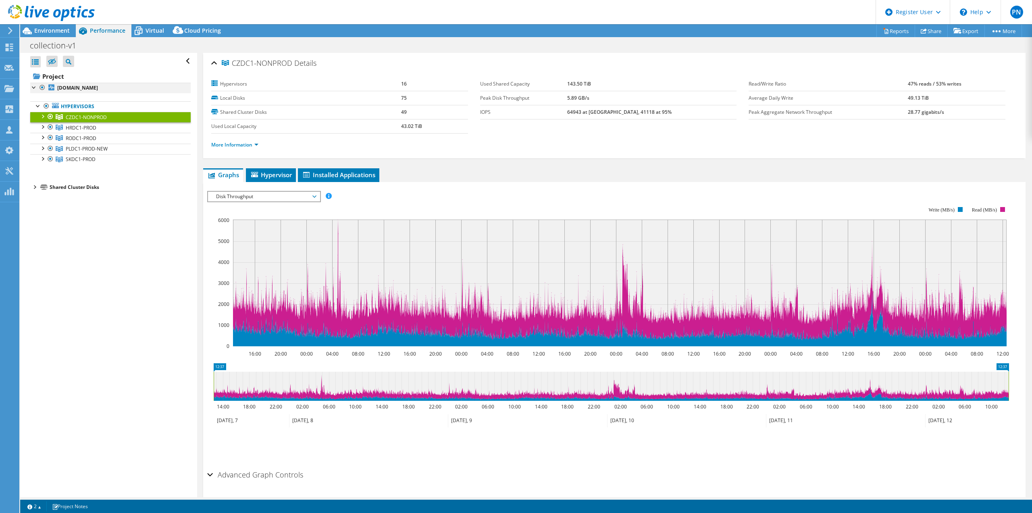
click at [32, 85] on div at bounding box center [34, 87] width 8 height 8
click at [37, 108] on div at bounding box center [38, 105] width 8 height 8
click at [40, 114] on div at bounding box center [42, 116] width 8 height 8
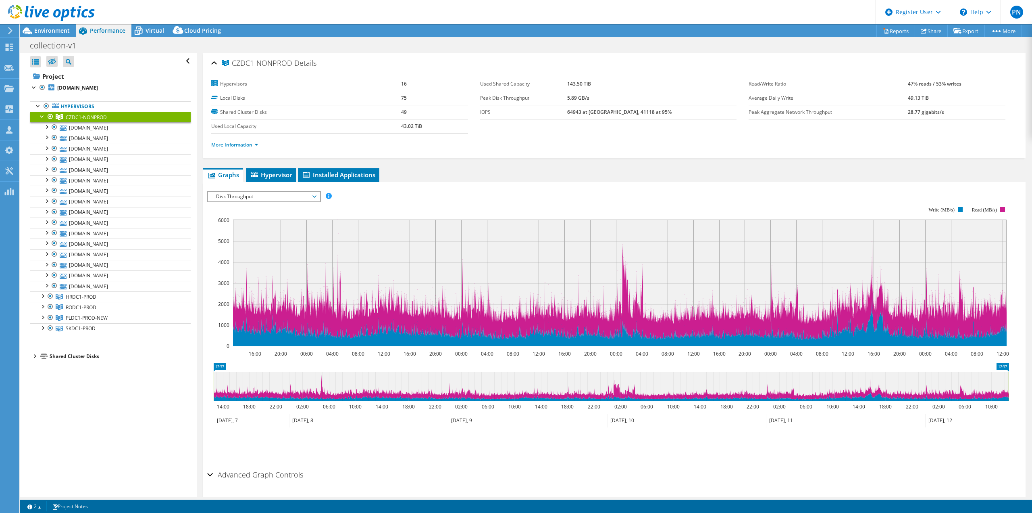
click at [69, 116] on span "CZDC1-NONPROD" at bounding box center [86, 117] width 41 height 7
click at [288, 196] on span "Disk Throughput" at bounding box center [264, 197] width 104 height 10
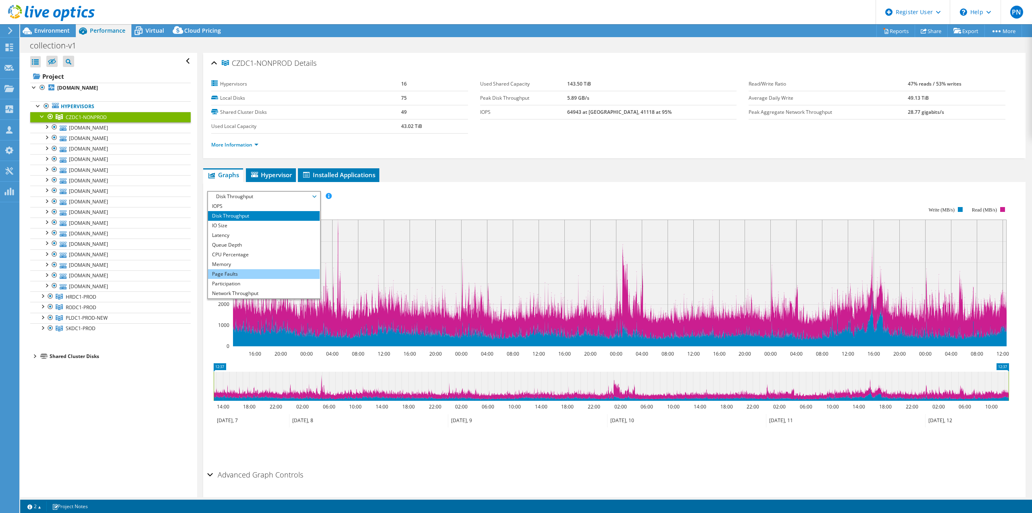
scroll to position [29, 0]
click at [248, 290] on li "All" at bounding box center [264, 293] width 112 height 10
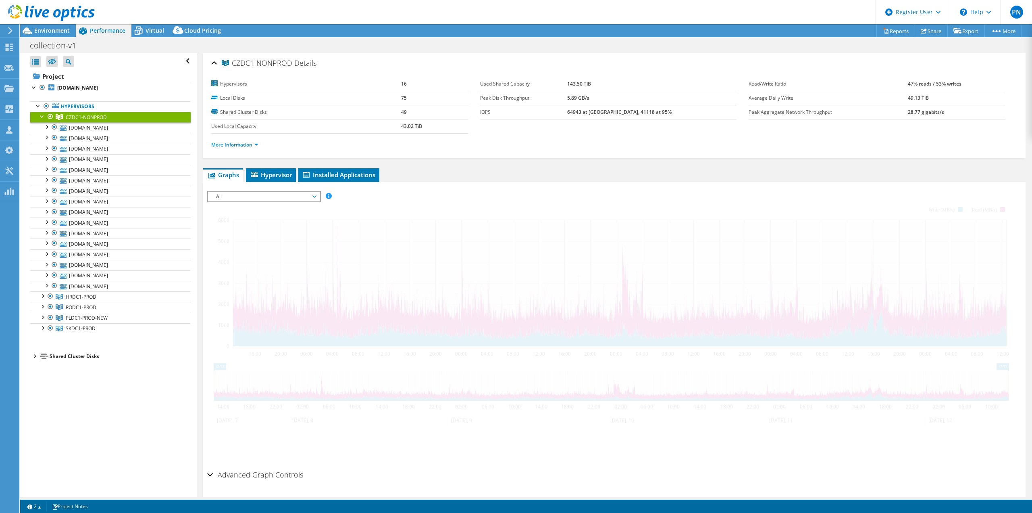
click at [40, 118] on div at bounding box center [42, 116] width 8 height 8
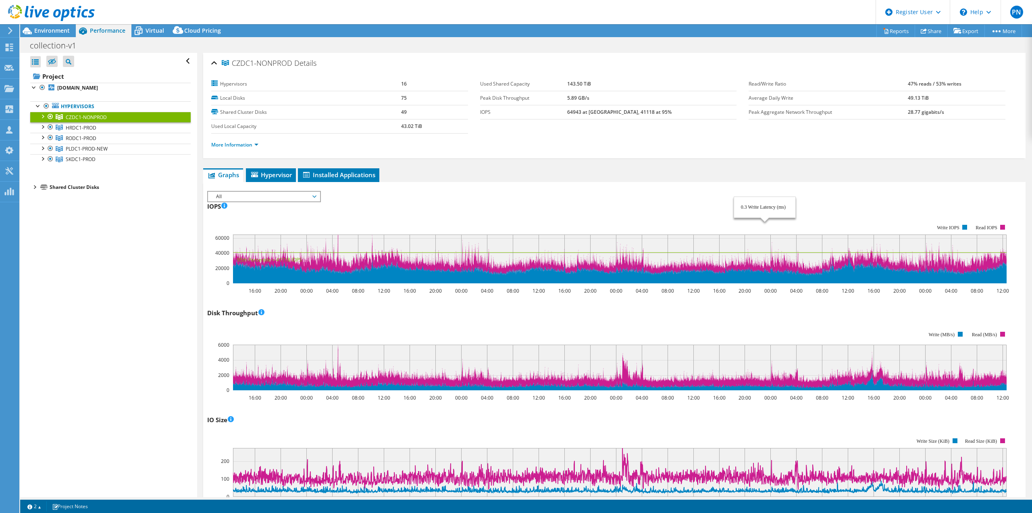
select select "USD"
click at [78, 121] on span "PLDC1-PROD-NEW" at bounding box center [86, 117] width 41 height 7
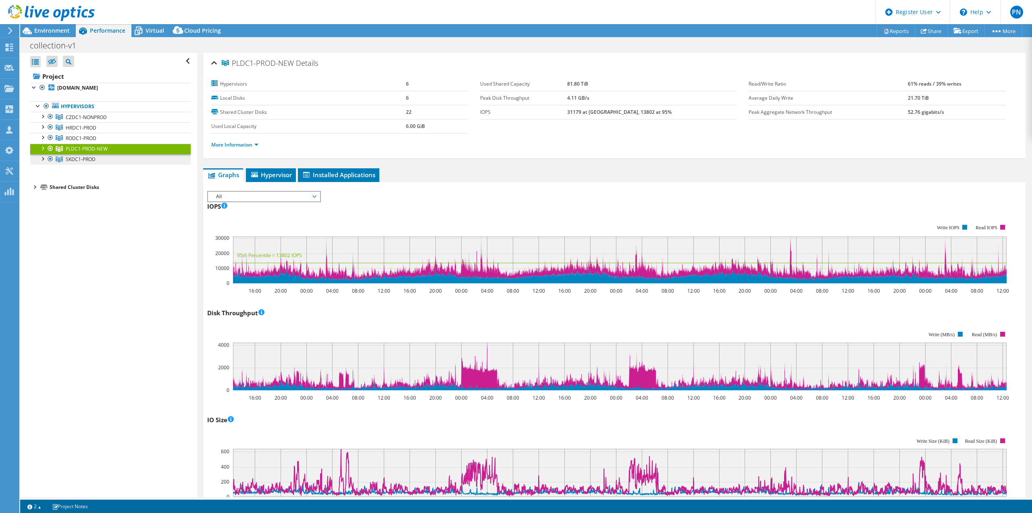
click at [71, 121] on span "SKDC1-PROD" at bounding box center [86, 117] width 41 height 7
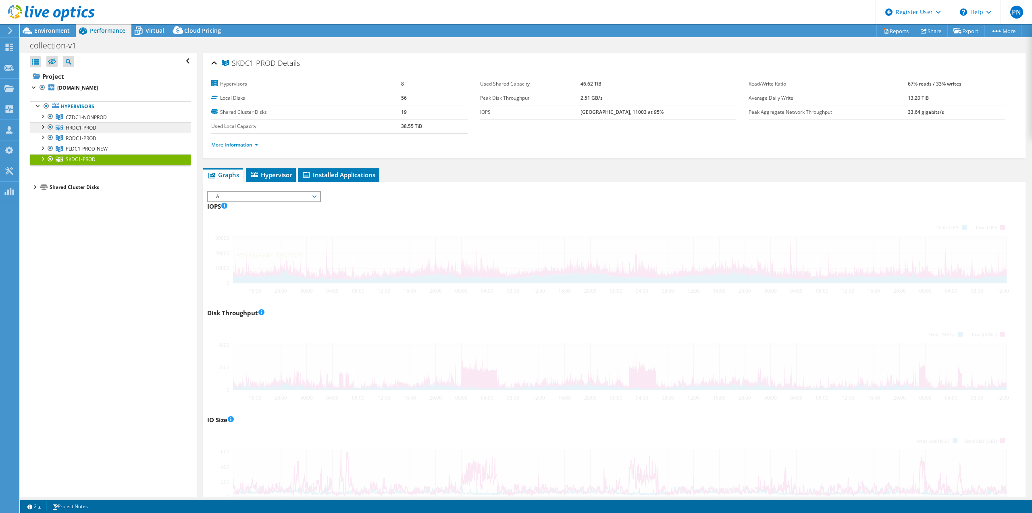
click at [87, 121] on span "HRDC1-PROD" at bounding box center [86, 117] width 41 height 7
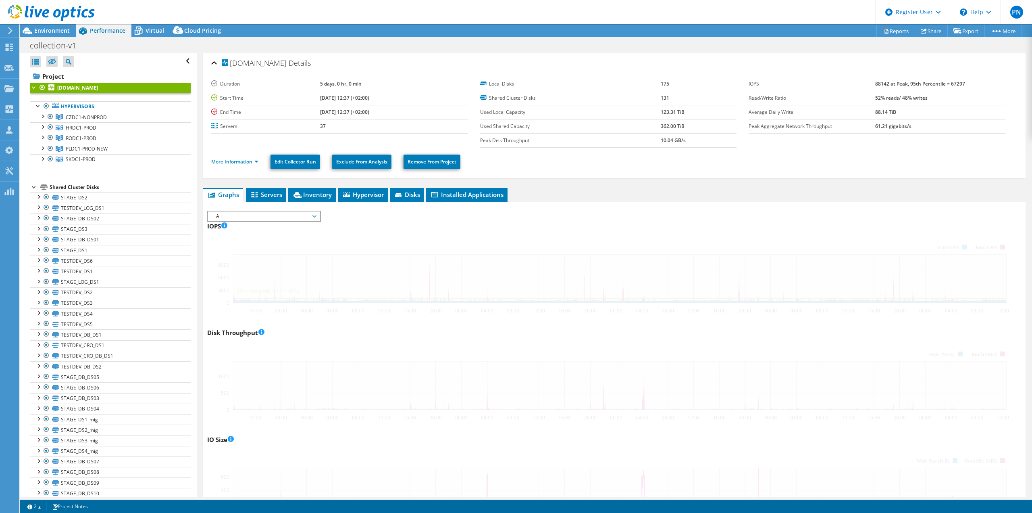
select select "USD"
click at [80, 117] on span "CZDC1-NONPROD" at bounding box center [86, 117] width 41 height 7
